Goal: Information Seeking & Learning: Learn about a topic

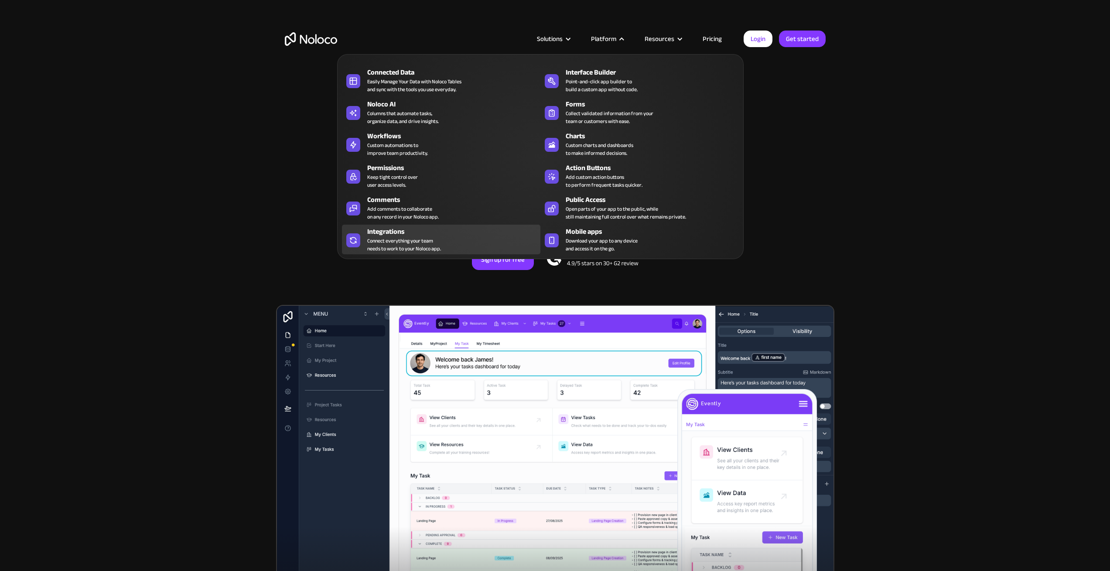
click at [419, 237] on div "Connect everything your team needs to work to your Noloco app." at bounding box center [404, 245] width 74 height 16
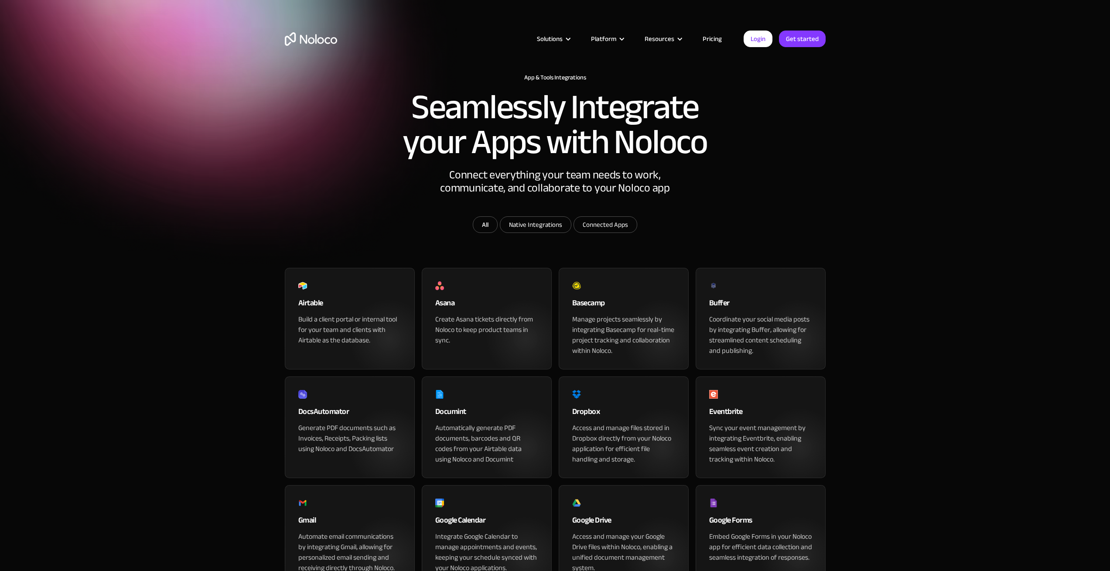
click at [369, 345] on div "Build a client portal or internal tool for your team and clients with Airtable …" at bounding box center [349, 329] width 103 height 31
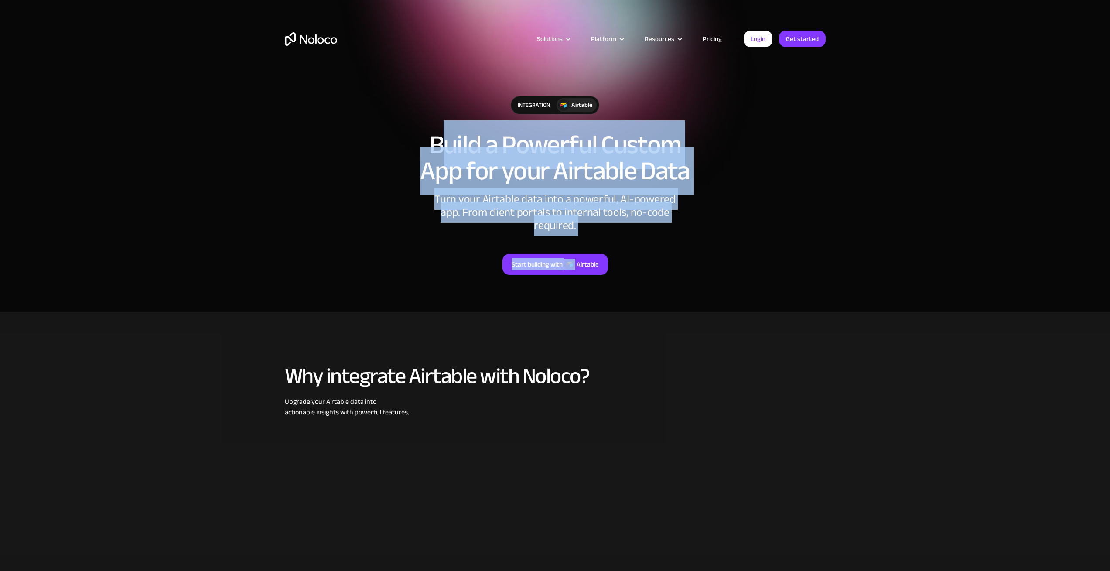
drag, startPoint x: 445, startPoint y: 146, endPoint x: 683, endPoint y: 223, distance: 250.9
click at [683, 223] on div "integration Airtable Build a Powerful Custom App for your Airtable Data Turn yo…" at bounding box center [555, 194] width 558 height 214
click at [683, 232] on div "Start building with Airtable" at bounding box center [555, 253] width 541 height 43
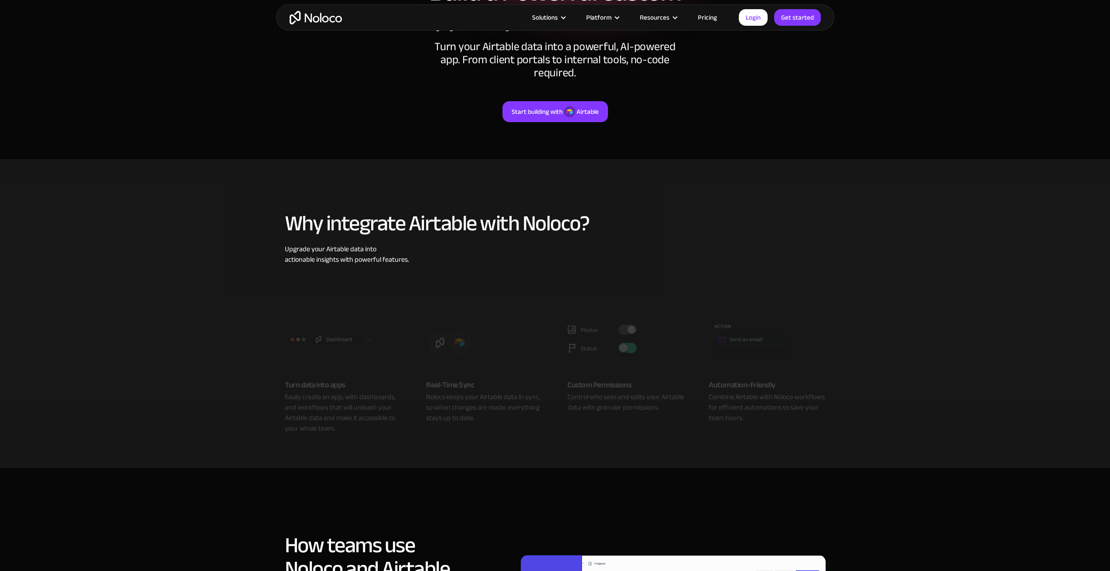
scroll to position [157, 0]
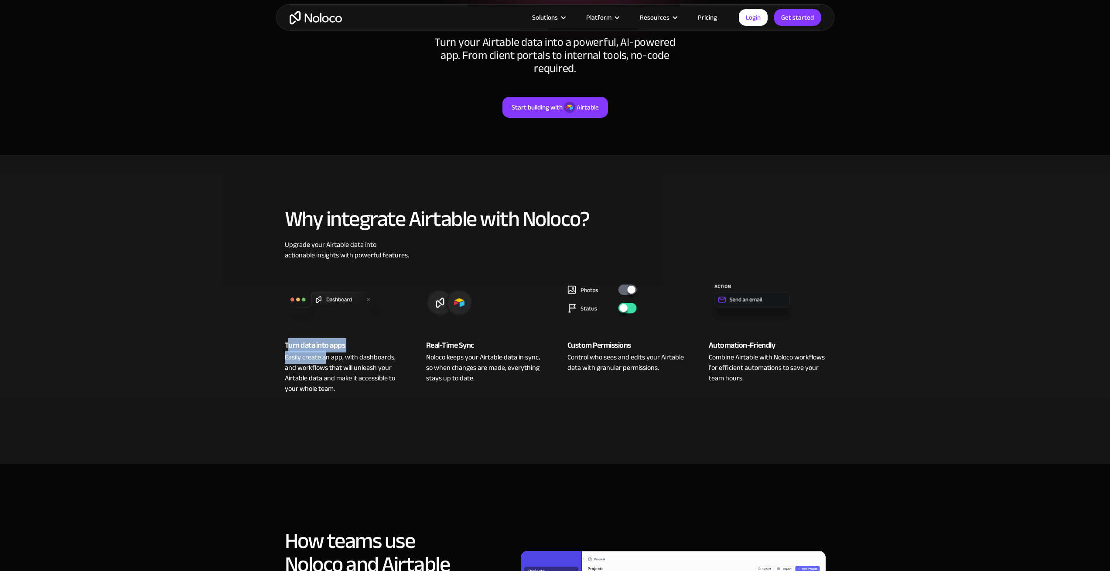
drag, startPoint x: 292, startPoint y: 335, endPoint x: 326, endPoint y: 346, distance: 35.7
click at [326, 346] on div "Turn data into apps Easily create an app, with dashboards, and workflows that w…" at bounding box center [343, 366] width 117 height 55
click at [327, 352] on div "Easily create an app, with dashboards, and workflows that will unleash your Air…" at bounding box center [343, 373] width 117 height 42
click at [318, 352] on div "Easily create an app, with dashboards, and workflows that will unleash your Air…" at bounding box center [343, 373] width 117 height 42
click at [377, 355] on div "Easily create an app, with dashboards, and workflows that will unleash your Air…" at bounding box center [343, 373] width 117 height 42
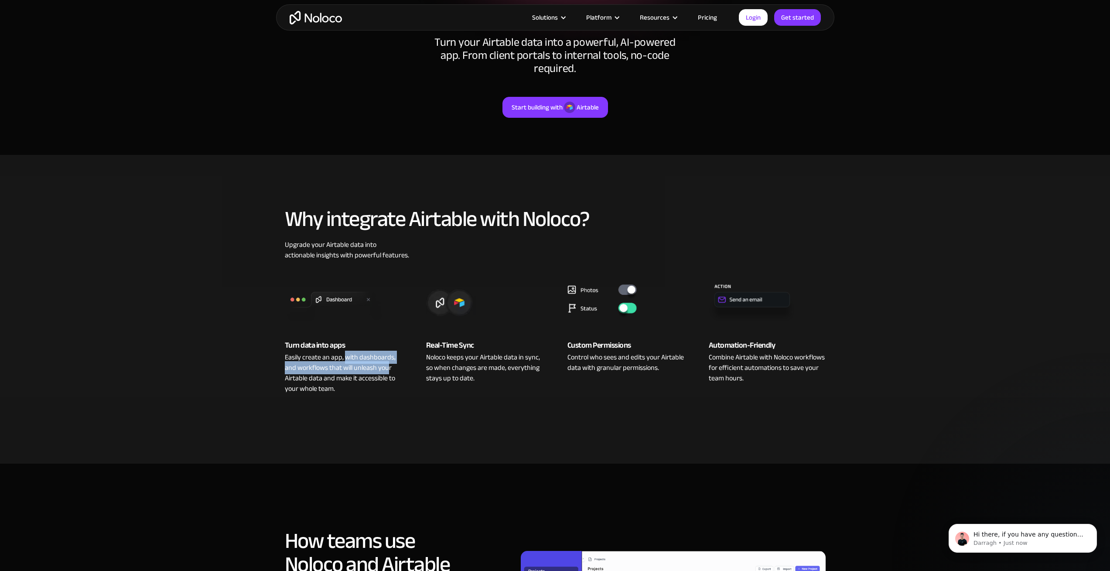
scroll to position [0, 0]
drag, startPoint x: 345, startPoint y: 343, endPoint x: 392, endPoint y: 374, distance: 56.2
click at [392, 374] on div "Easily create an app, with dashboards, and workflows that will unleash your Air…" at bounding box center [343, 373] width 117 height 42
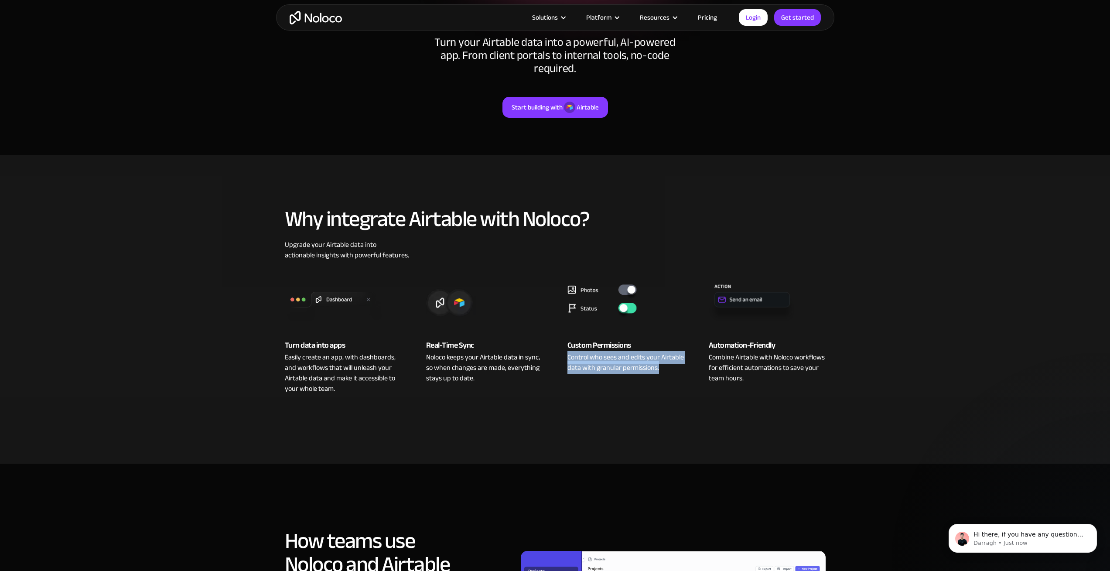
drag, startPoint x: 565, startPoint y: 347, endPoint x: 676, endPoint y: 359, distance: 111.4
click at [676, 359] on div "Custom Permissions Control who sees and edits your Airtable data with granular …" at bounding box center [626, 333] width 134 height 120
click at [676, 359] on div "Control who sees and edits your Airtable data with granular permissions." at bounding box center [625, 362] width 117 height 21
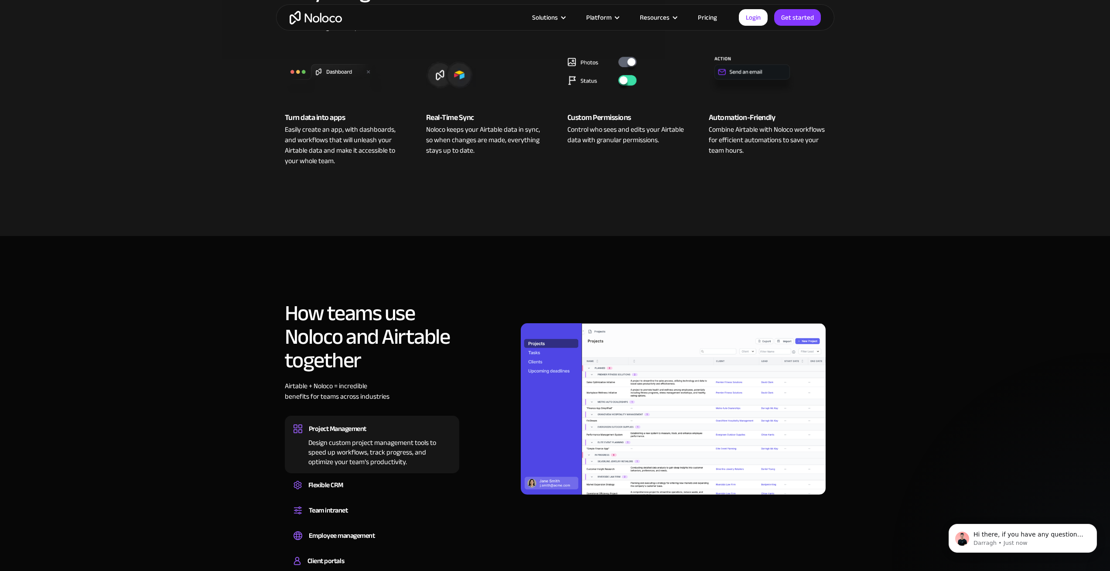
scroll to position [471, 0]
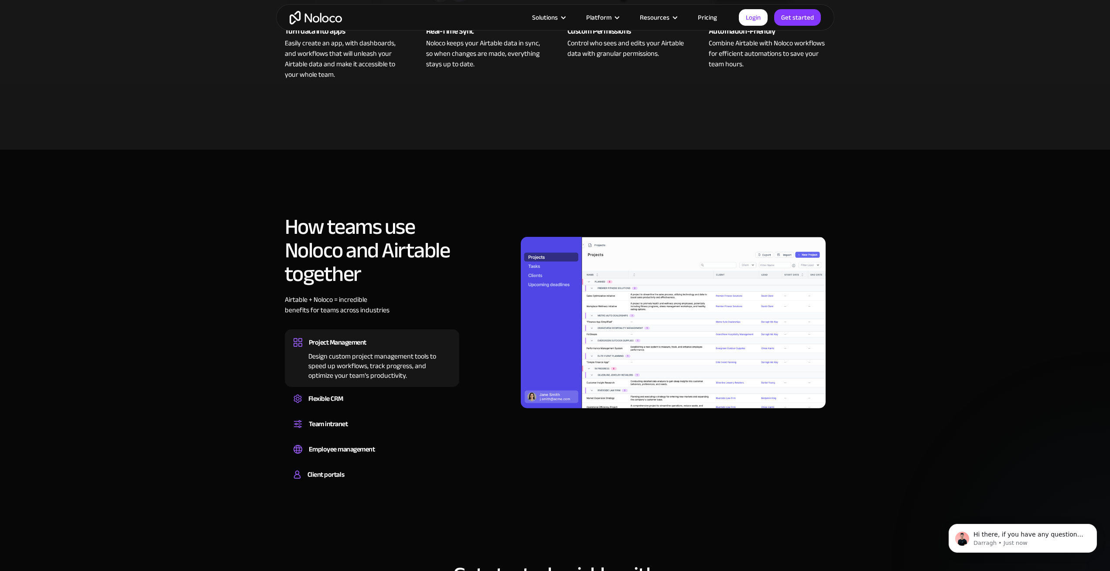
click at [646, 314] on img at bounding box center [673, 322] width 305 height 171
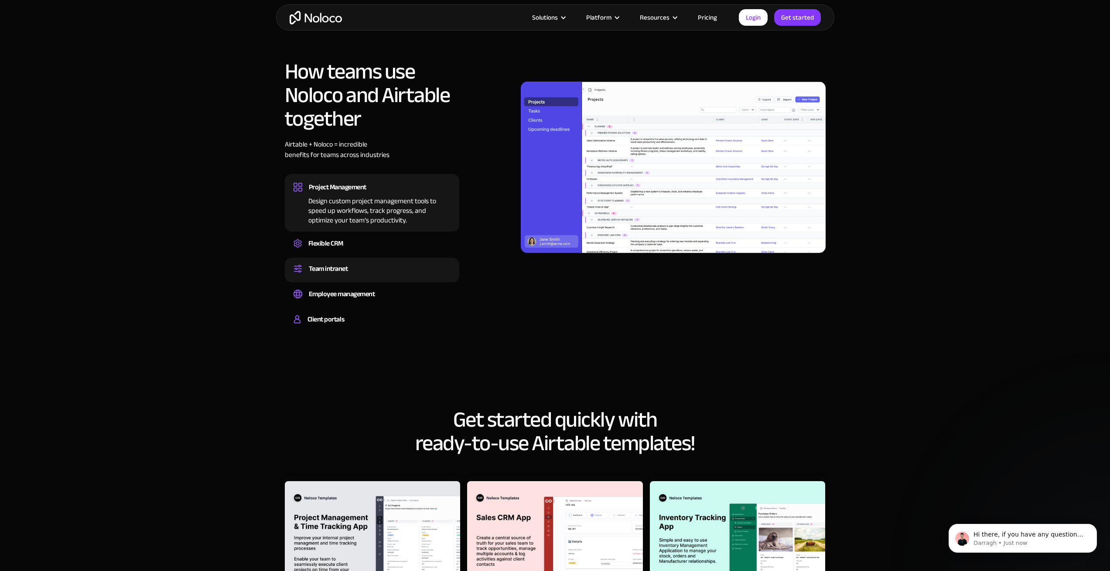
scroll to position [628, 0]
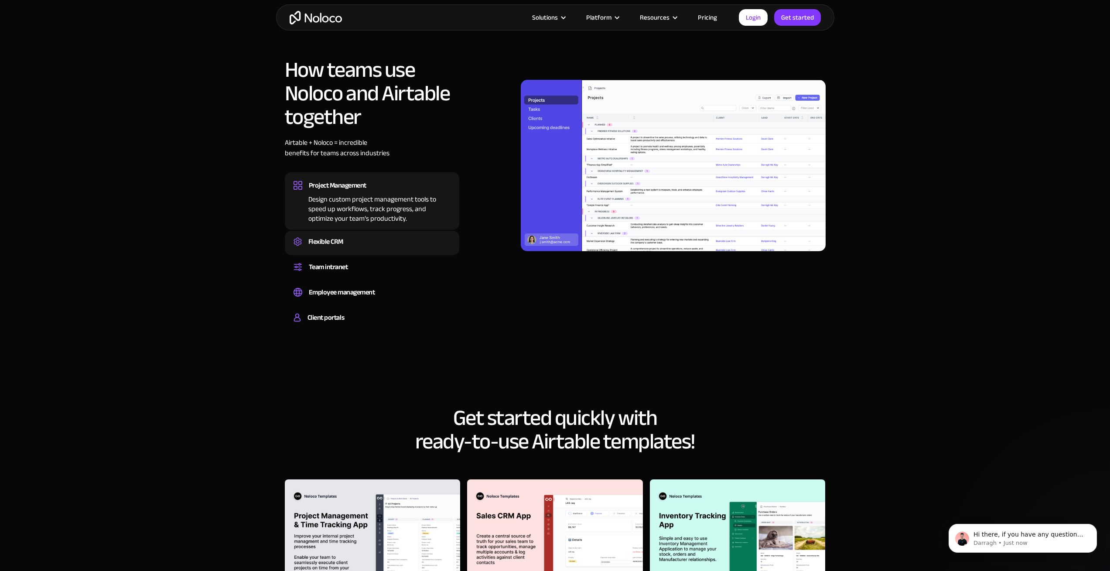
click at [341, 248] on div "Create a custom CRM that you can adapt to your business’s needs, centralize you…" at bounding box center [372, 249] width 157 height 3
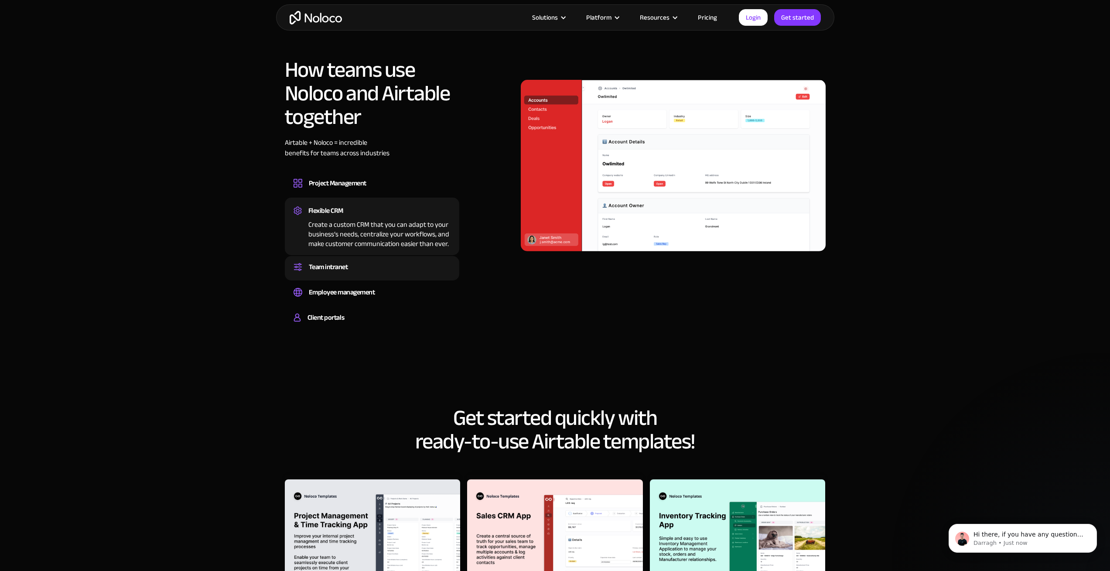
click at [334, 260] on div "Team intranet" at bounding box center [328, 266] width 39 height 13
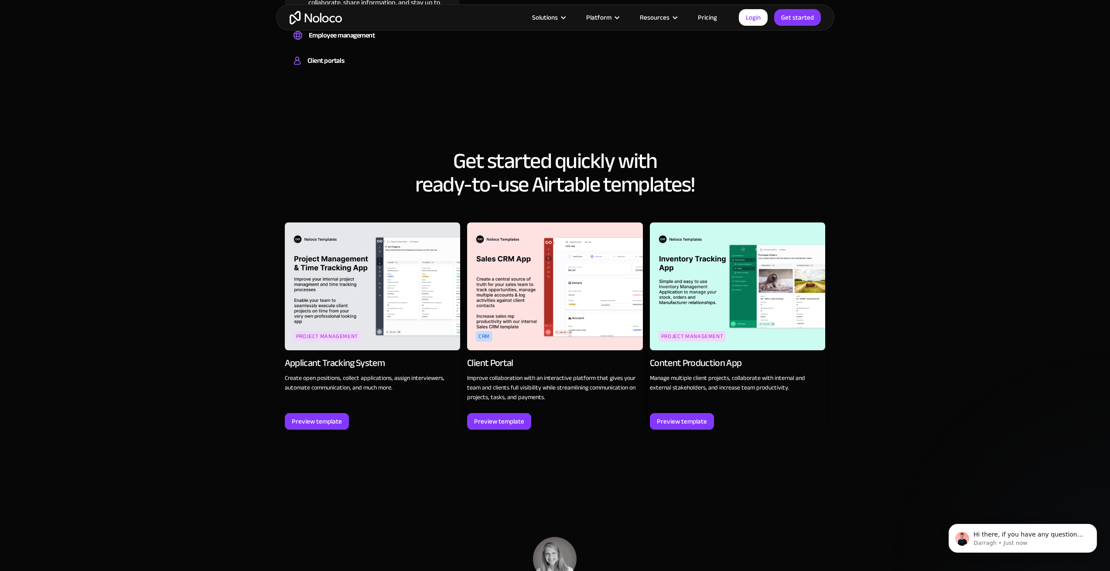
scroll to position [1047, 0]
